Goal: Information Seeking & Learning: Find specific fact

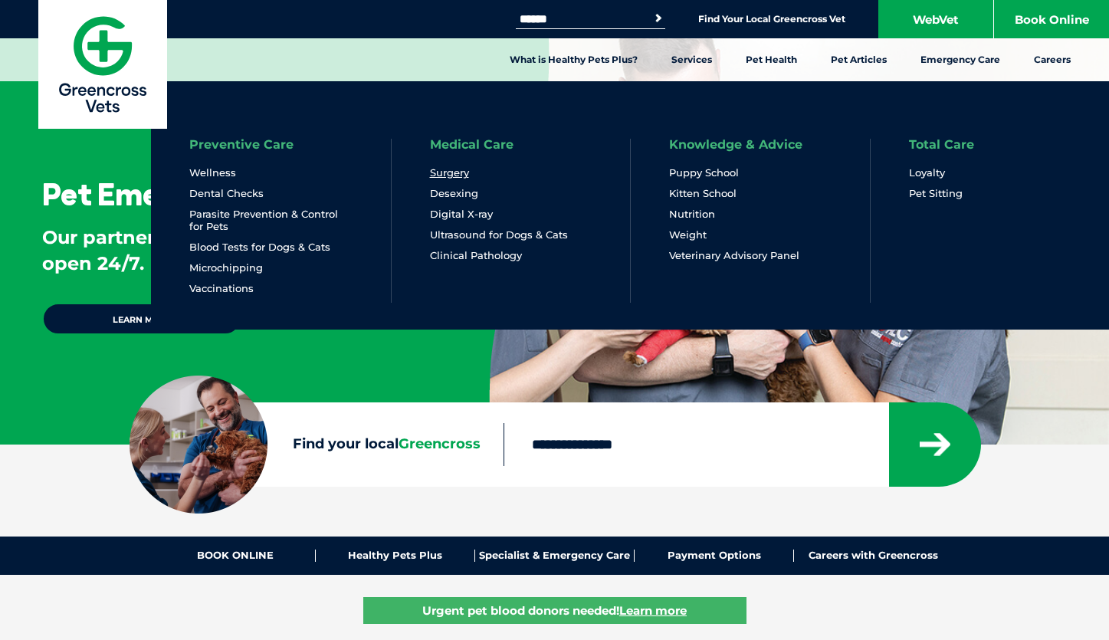
click at [451, 176] on link "Surgery" at bounding box center [449, 172] width 39 height 13
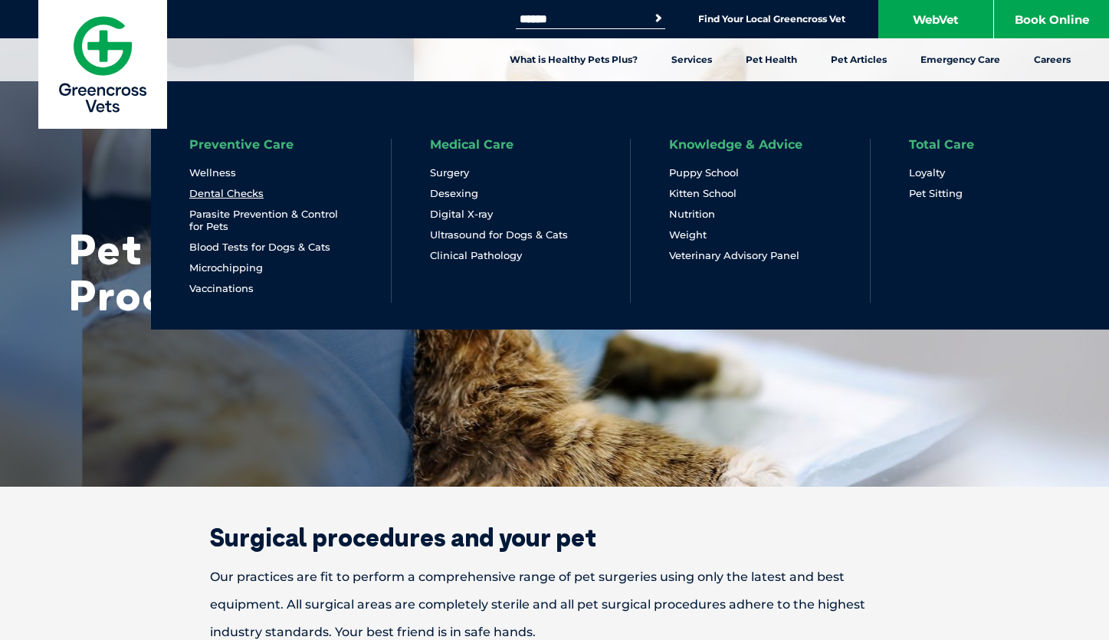
click at [249, 199] on link "Dental Checks" at bounding box center [226, 193] width 74 height 13
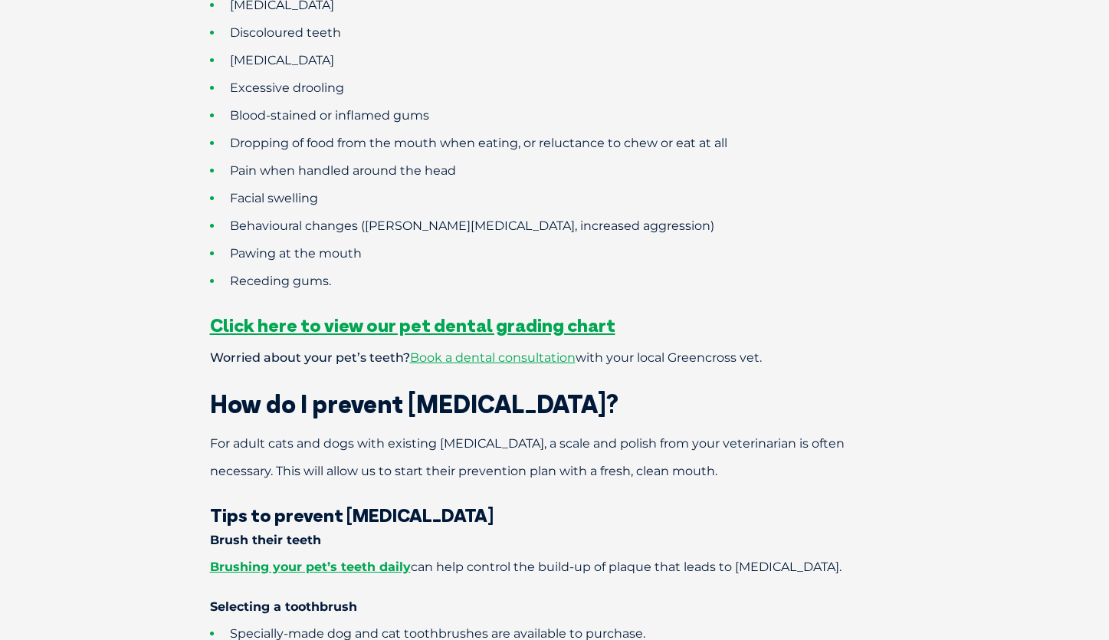
scroll to position [1302, 0]
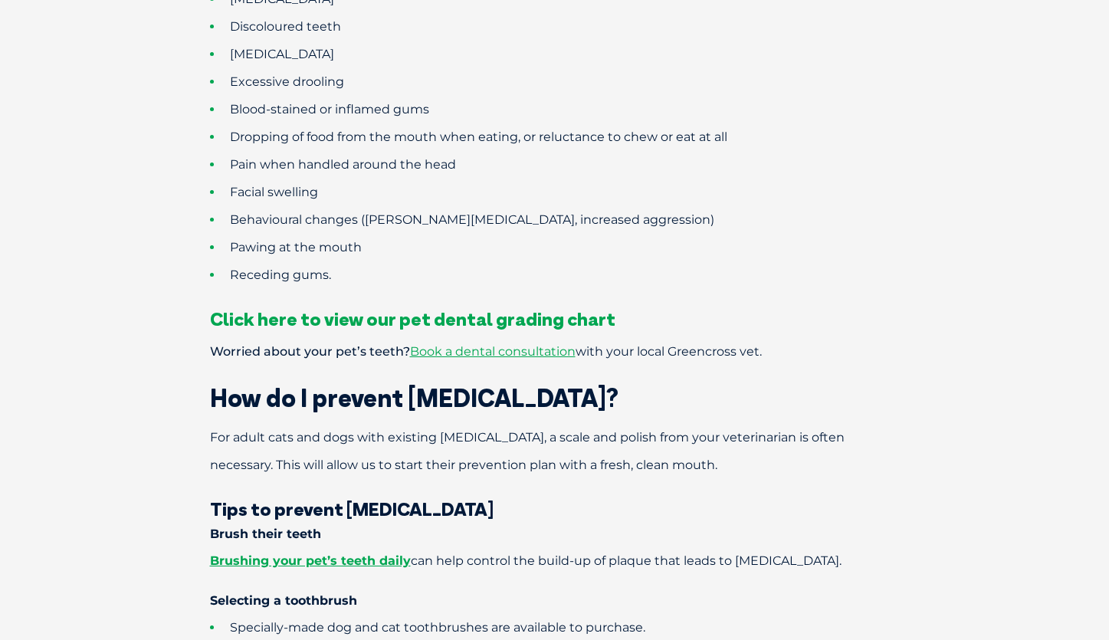
click at [474, 307] on span "Click here to view our pet dental grading chart" at bounding box center [412, 318] width 405 height 23
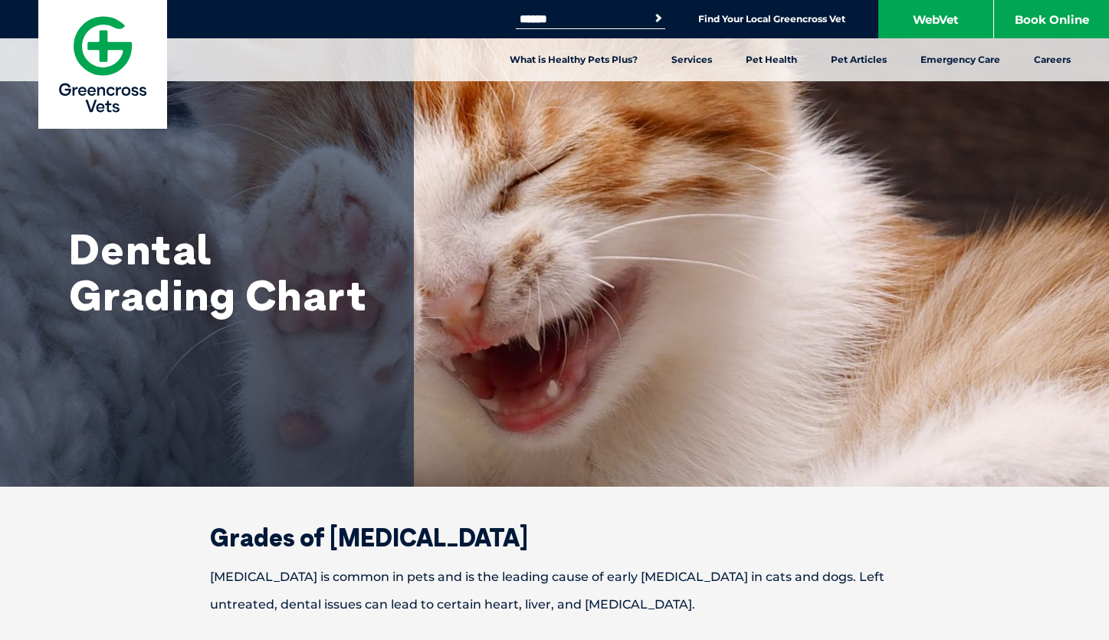
click at [613, 25] on input "Search for:" at bounding box center [581, 19] width 130 height 12
type input "*******"
click at [653, 18] on button "Search" at bounding box center [648, 18] width 35 height 22
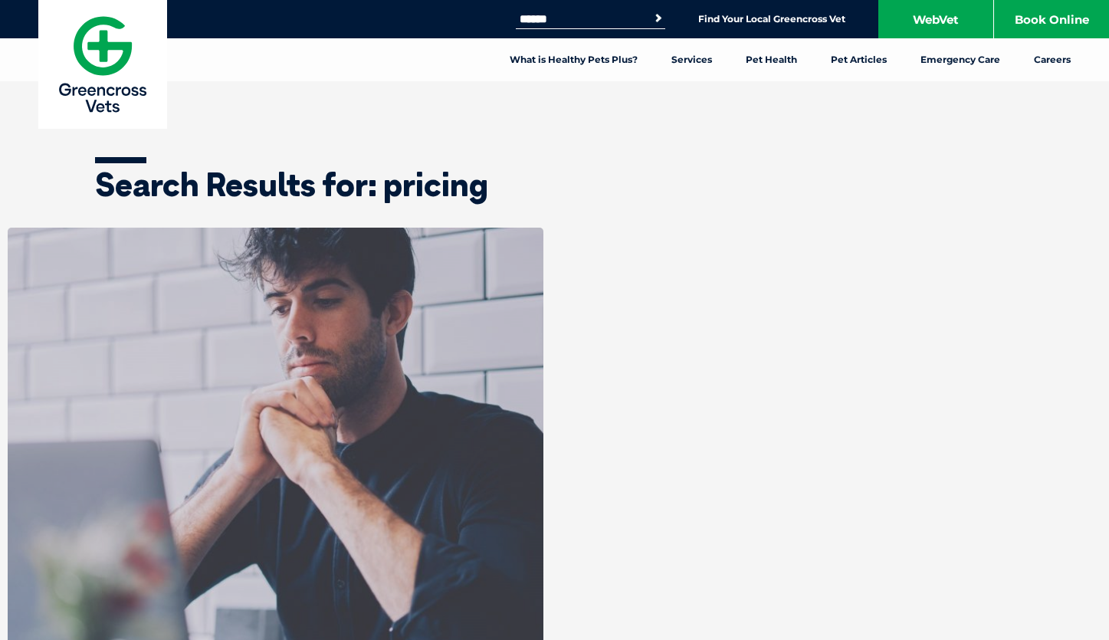
scroll to position [518, 0]
